Goal: Task Accomplishment & Management: Manage account settings

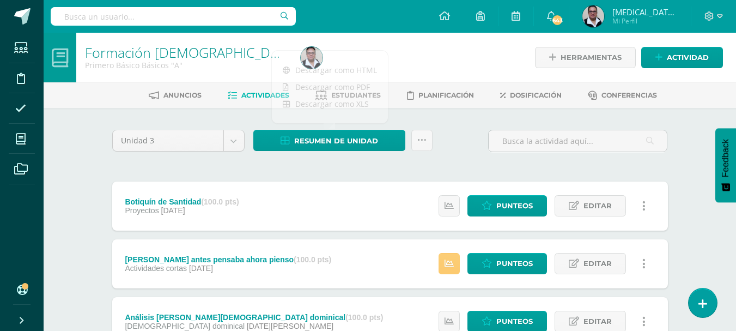
click at [354, 93] on span "Estudiantes" at bounding box center [356, 95] width 50 height 8
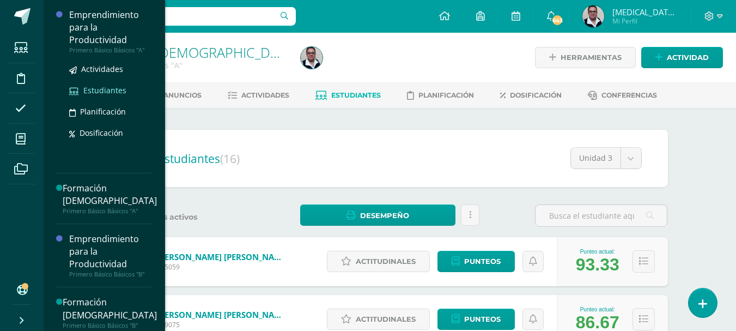
click at [120, 92] on span "Estudiantes" at bounding box center [104, 90] width 43 height 10
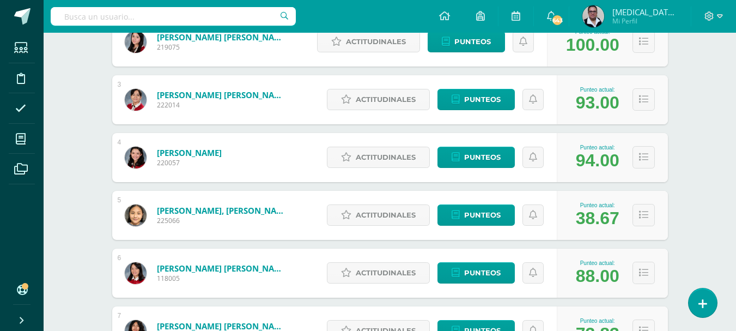
scroll to position [285, 0]
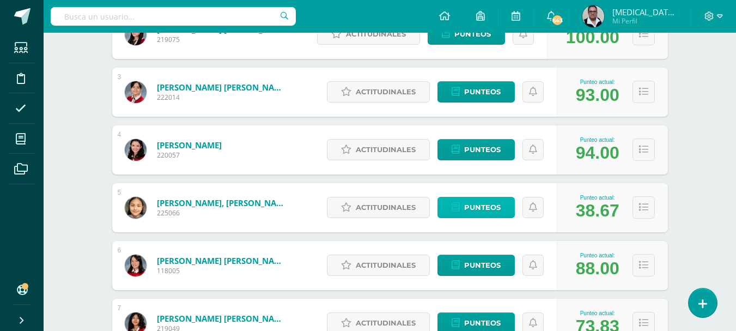
click at [461, 203] on link "Punteos" at bounding box center [475, 207] width 77 height 21
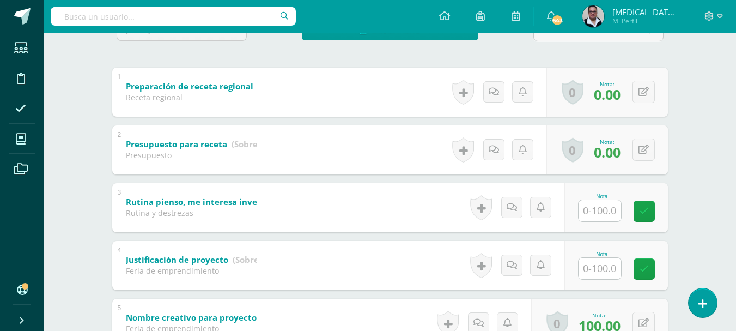
scroll to position [205, 0]
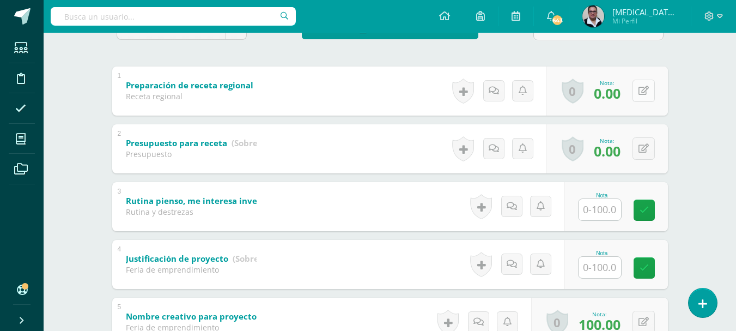
type input "5"
click at [646, 91] on icon at bounding box center [651, 90] width 11 height 9
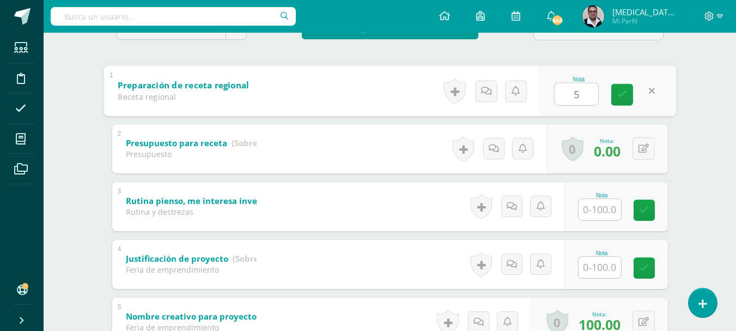
type input "50"
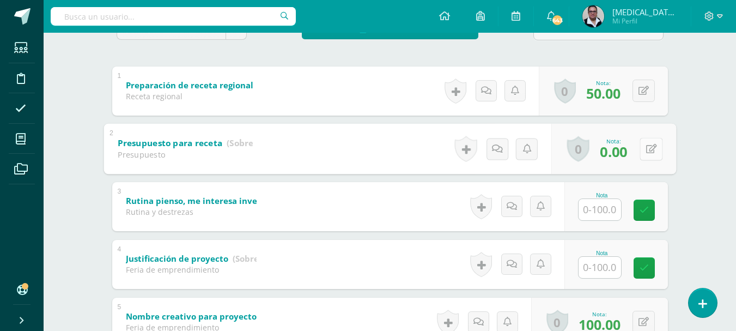
click at [646, 151] on icon at bounding box center [651, 148] width 11 height 9
type input "50"
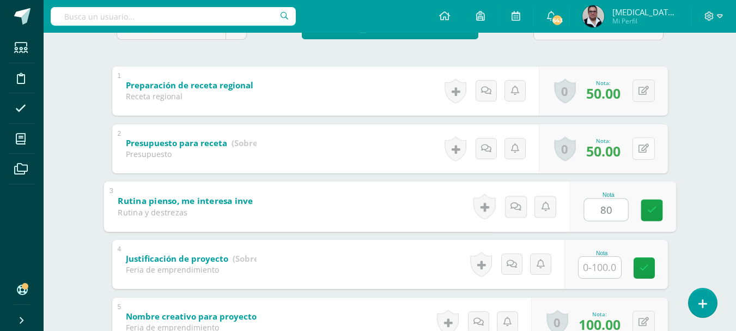
type input "80"
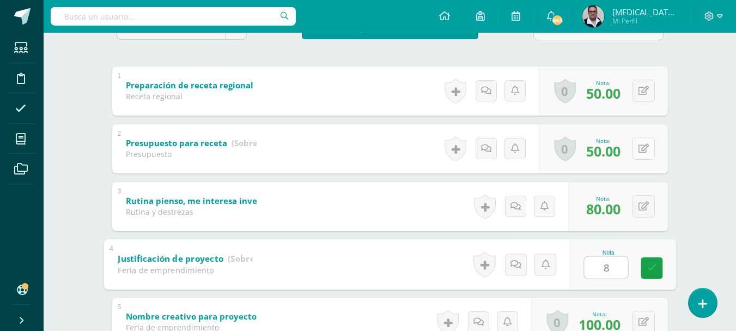
type input "80"
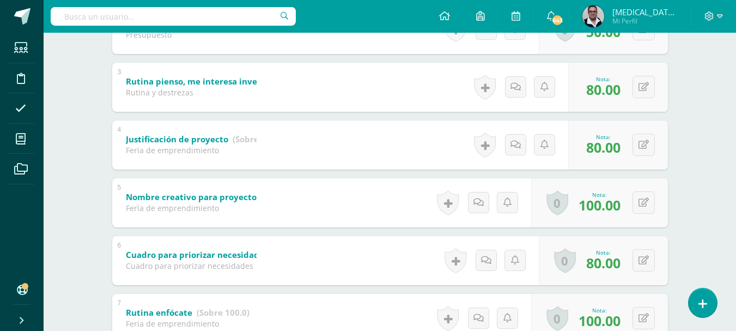
scroll to position [0, 0]
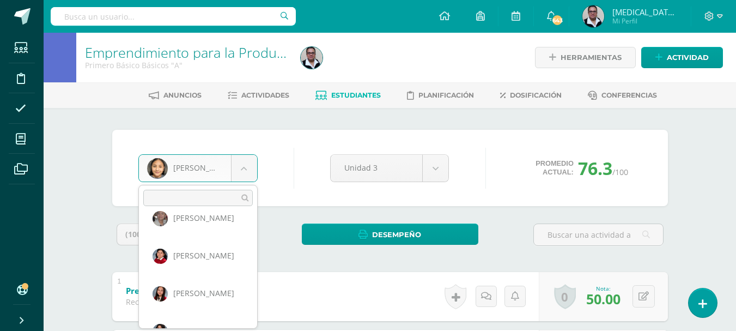
scroll to position [412, 0]
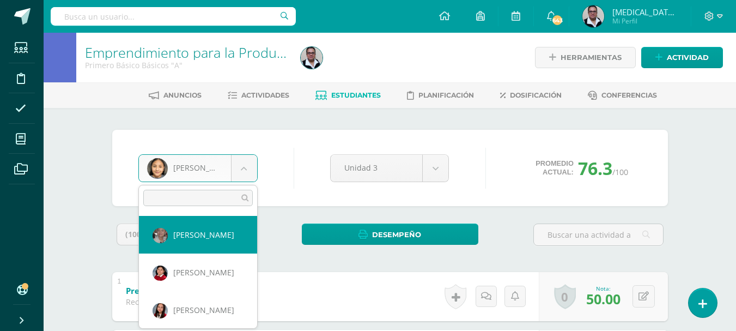
select select "3381"
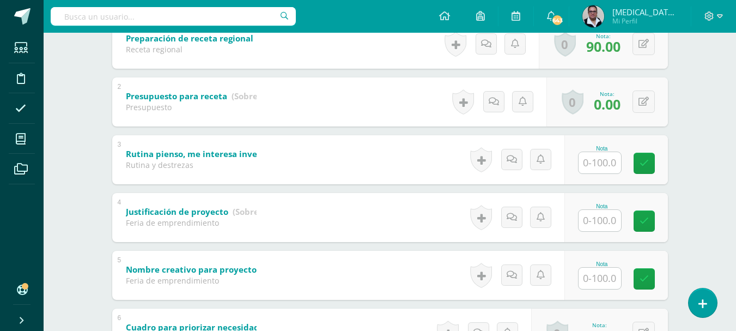
scroll to position [254, 0]
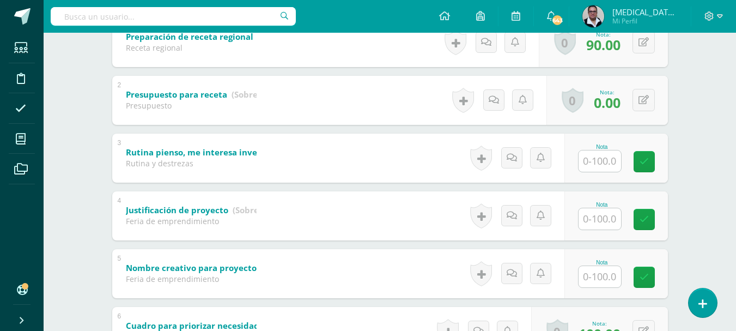
click at [613, 161] on input "text" at bounding box center [600, 160] width 42 height 21
type input "0"
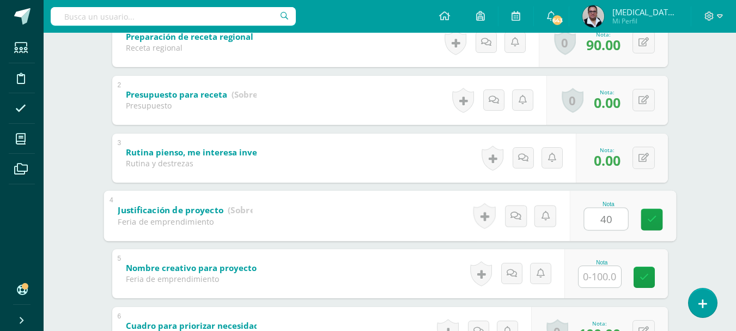
type input "40"
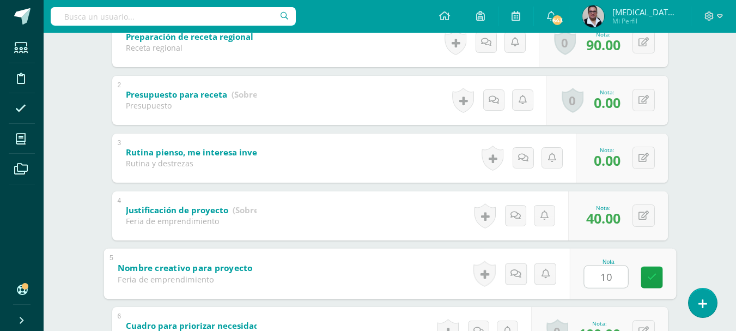
type input "100"
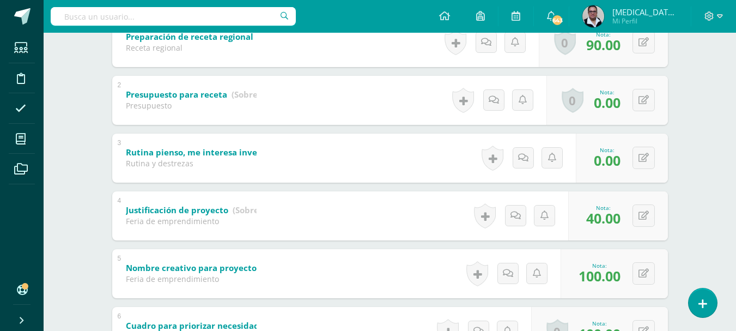
scroll to position [0, 0]
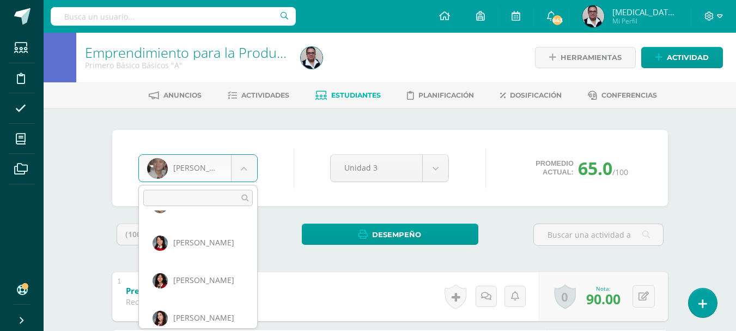
scroll to position [183, 0]
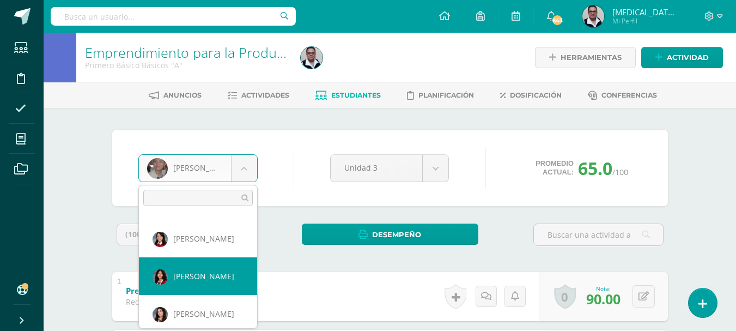
select select "202"
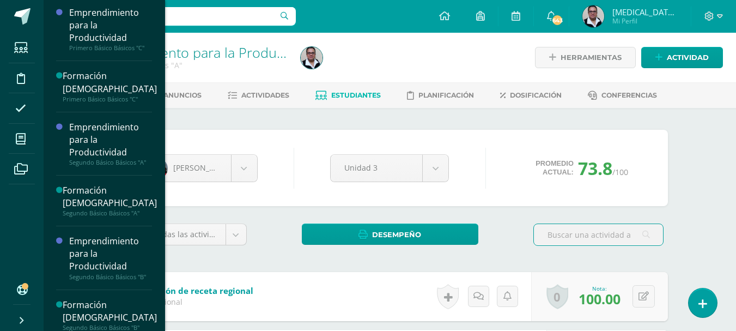
scroll to position [303, 0]
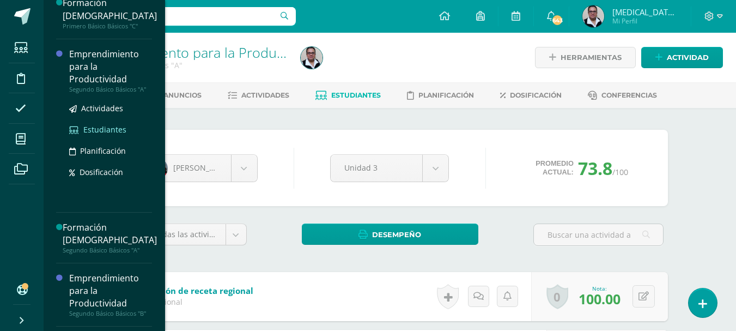
click at [107, 125] on span "Estudiantes" at bounding box center [104, 129] width 43 height 10
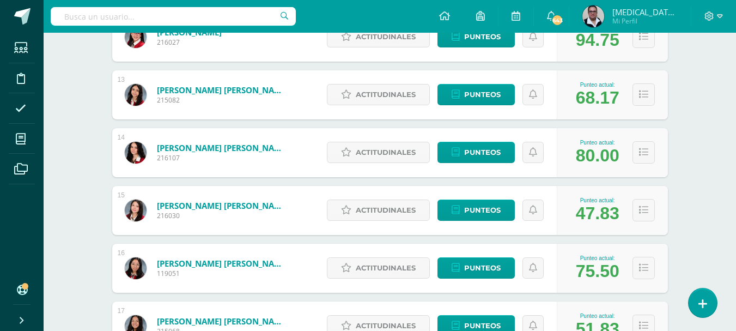
scroll to position [862, 0]
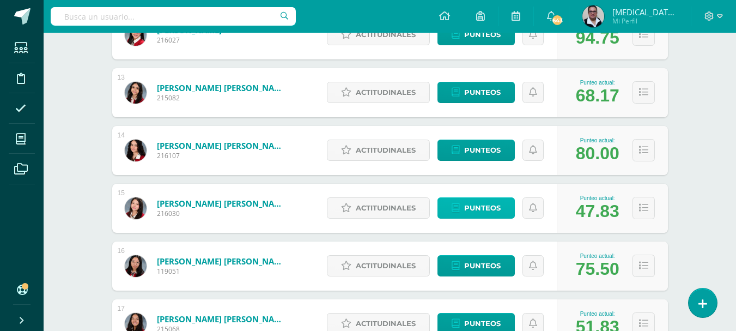
click at [481, 213] on span "Punteos" at bounding box center [482, 208] width 37 height 20
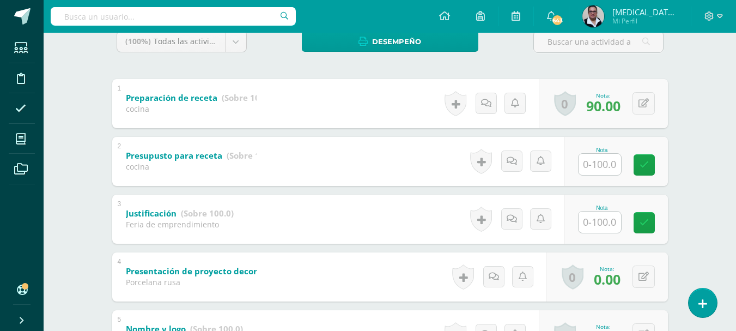
scroll to position [197, 0]
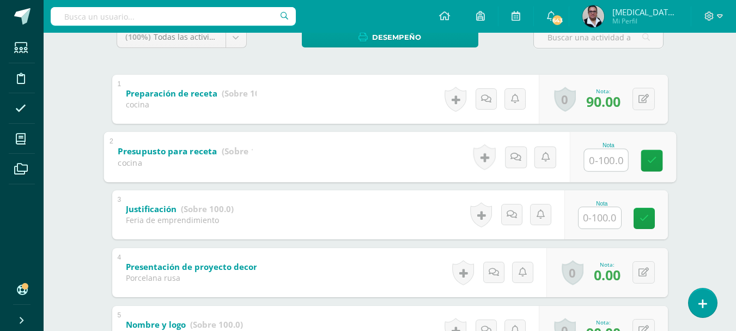
click at [598, 165] on input "text" at bounding box center [606, 160] width 44 height 22
type input "0"
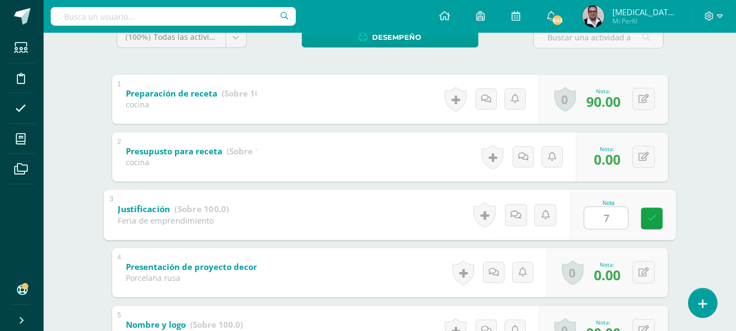
type input "75"
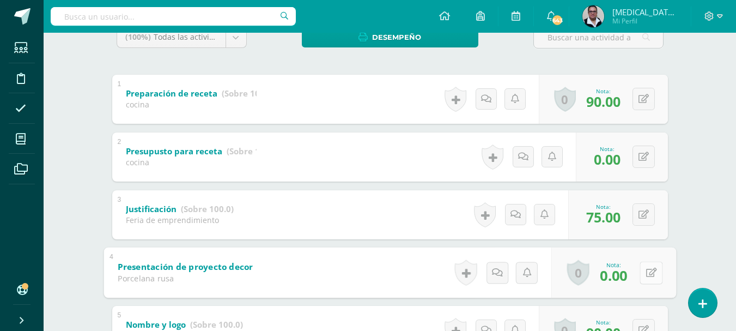
click at [646, 271] on icon at bounding box center [651, 272] width 11 height 9
type input "75"
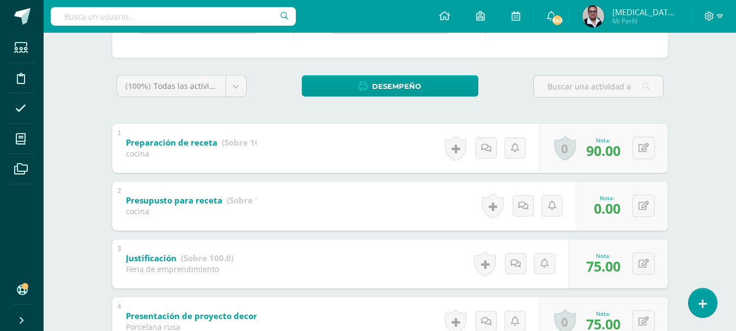
scroll to position [0, 0]
